Goal: Navigation & Orientation: Find specific page/section

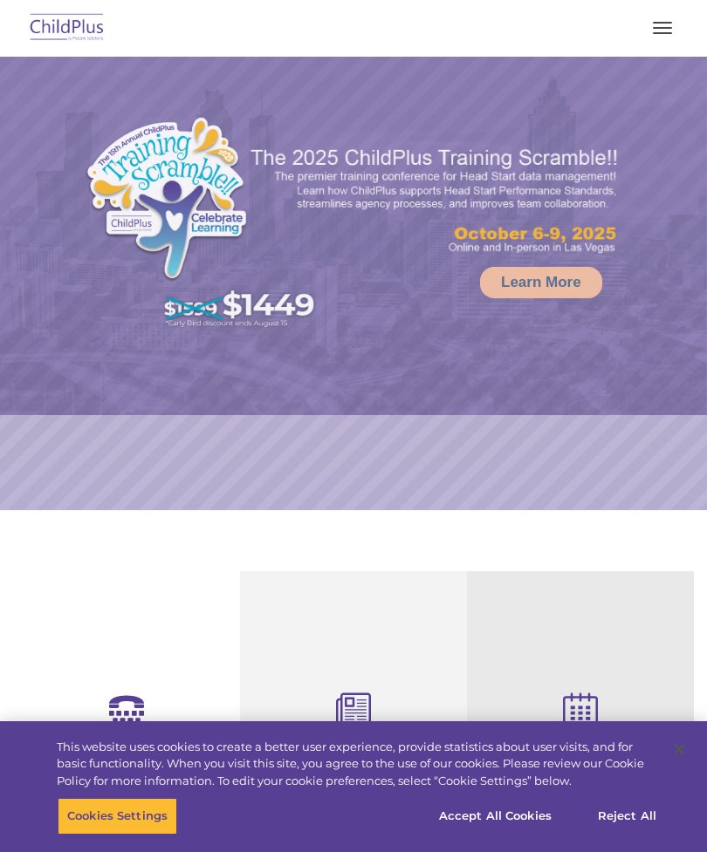
select select "MEDIUM"
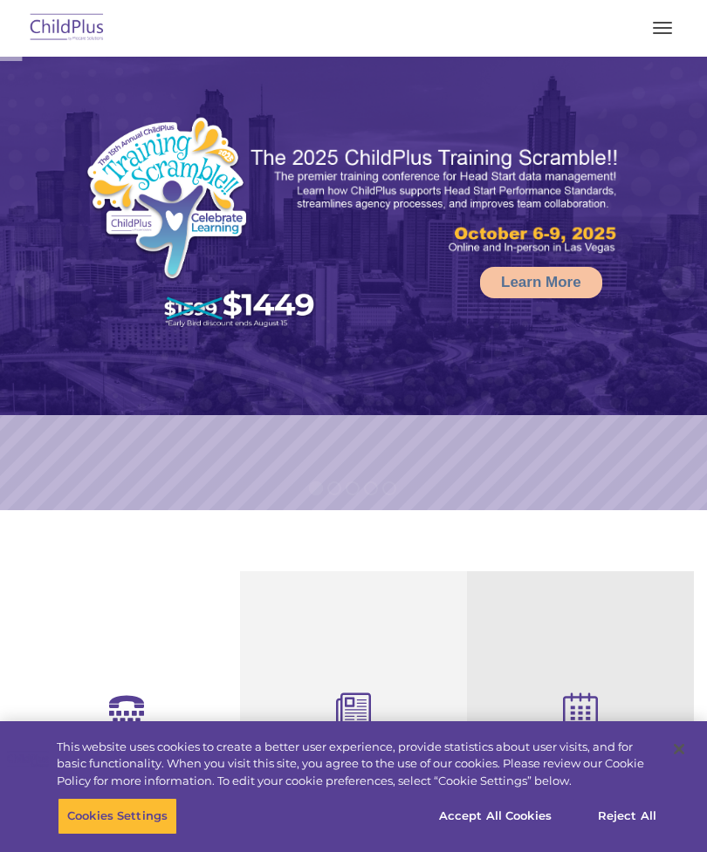
click at [658, 35] on button "button" at bounding box center [662, 28] width 37 height 28
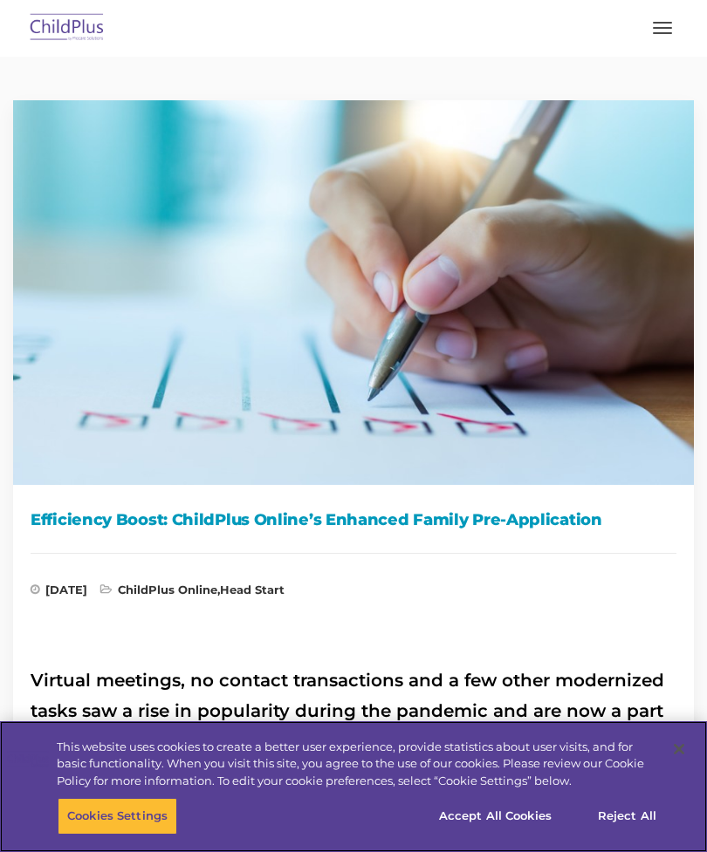
click at [530, 834] on button "Accept All Cookies" at bounding box center [495, 816] width 132 height 37
